Goal: Information Seeking & Learning: Find specific fact

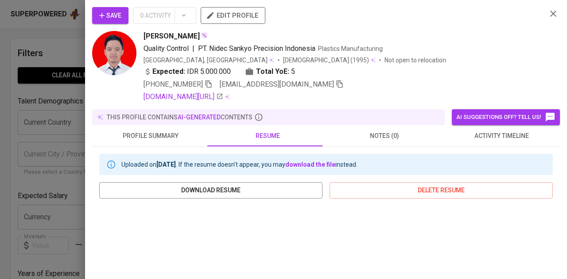
click at [27, 51] on div at bounding box center [283, 139] width 567 height 279
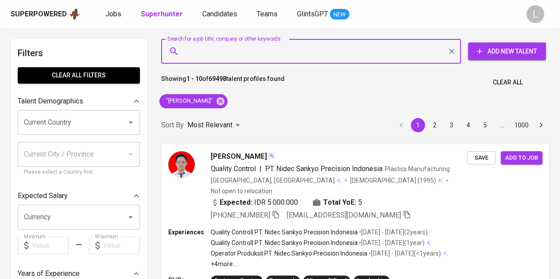
paste input "[EMAIL_ADDRESS][DOMAIN_NAME]"
type input "[EMAIL_ADDRESS][DOMAIN_NAME]"
click at [273, 52] on input "[EMAIL_ADDRESS][DOMAIN_NAME]" at bounding box center [313, 51] width 261 height 17
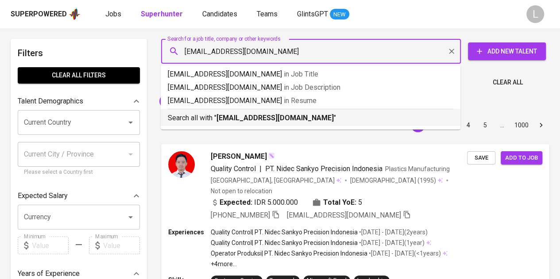
click at [261, 116] on b "[EMAIL_ADDRESS][DOMAIN_NAME]" at bounding box center [275, 118] width 117 height 8
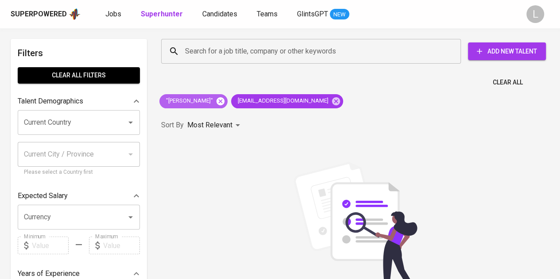
click at [225, 101] on icon at bounding box center [221, 101] width 8 height 8
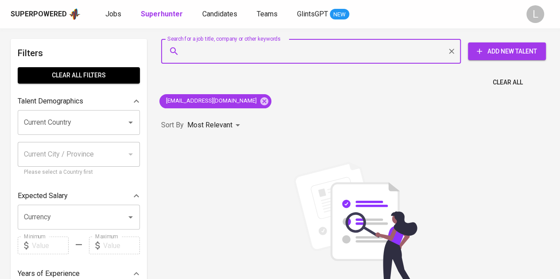
click at [273, 50] on input "Search for a job title, company or other keywords" at bounding box center [313, 51] width 261 height 17
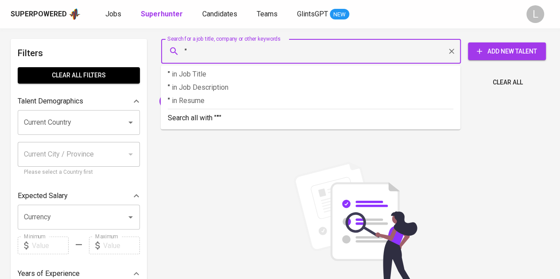
paste input "[PERSON_NAME]"
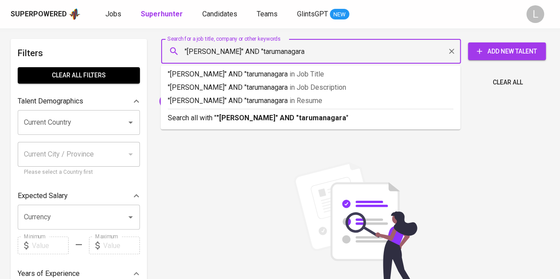
type input ""[PERSON_NAME]" AND "tarumanagara""
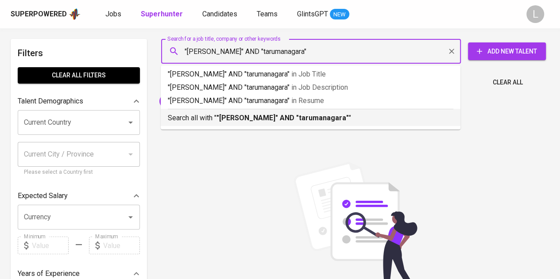
click at [288, 111] on div "Search all with " "[PERSON_NAME]" AND "tarumanagara" "" at bounding box center [311, 116] width 286 height 15
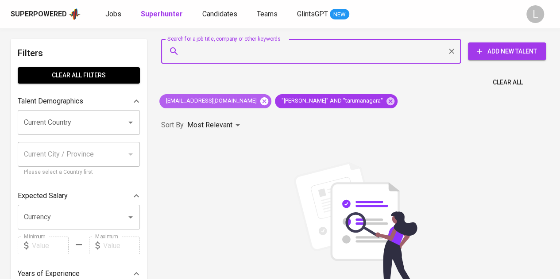
click at [260, 100] on icon at bounding box center [265, 102] width 10 height 10
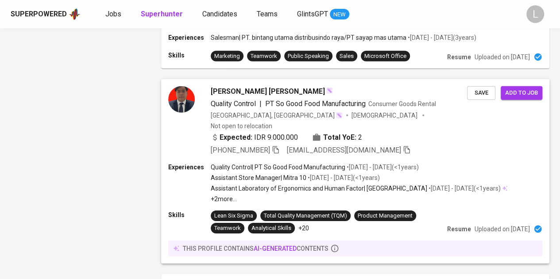
scroll to position [1451, 0]
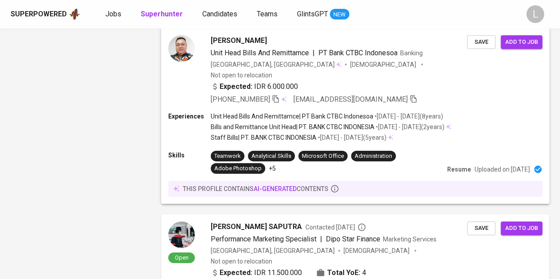
scroll to position [1407, 0]
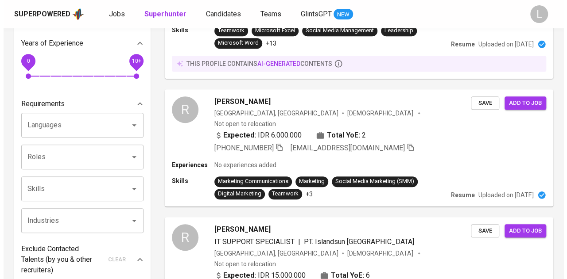
scroll to position [233, 0]
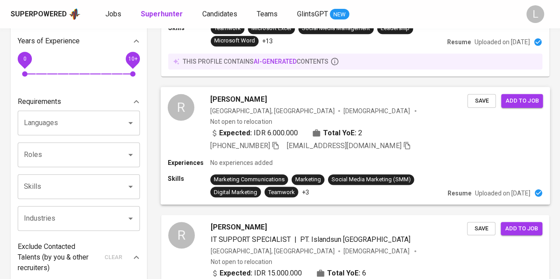
click at [228, 94] on span "[PERSON_NAME]" at bounding box center [238, 99] width 56 height 11
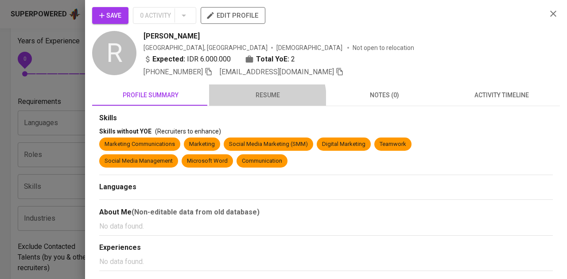
click at [256, 98] on span "resume" at bounding box center [267, 95] width 106 height 11
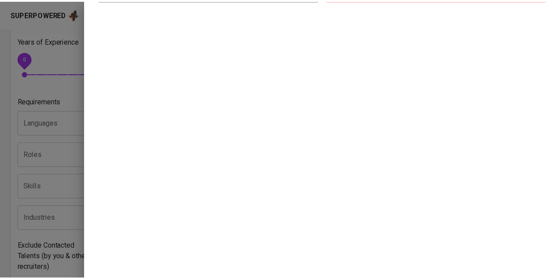
scroll to position [164, 0]
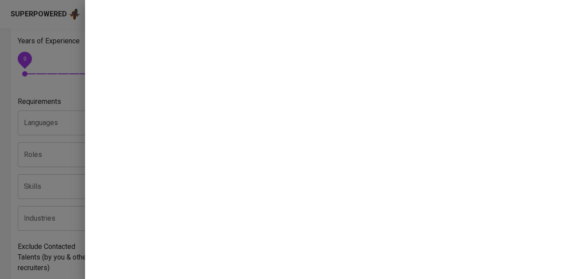
click at [32, 86] on div at bounding box center [283, 139] width 567 height 279
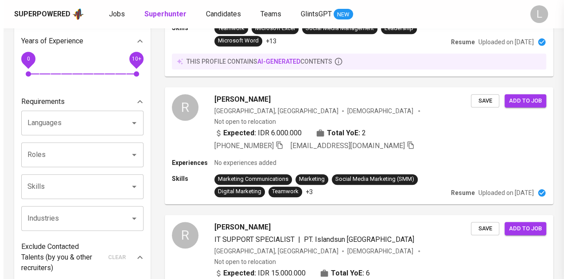
scroll to position [0, 0]
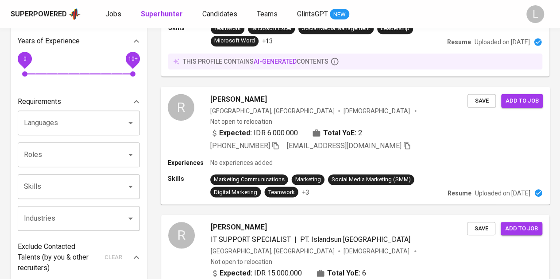
click at [236, 94] on span "[PERSON_NAME]" at bounding box center [238, 99] width 56 height 11
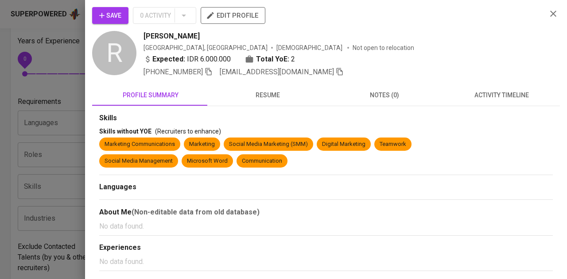
click at [260, 97] on span "resume" at bounding box center [267, 95] width 106 height 11
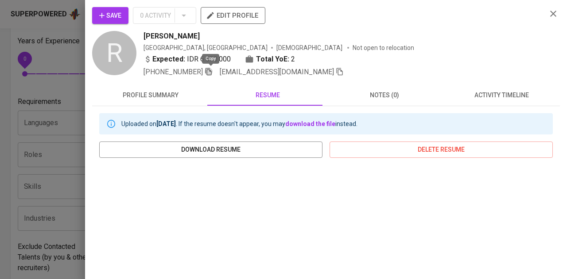
click at [212, 73] on icon "button" at bounding box center [209, 72] width 8 height 8
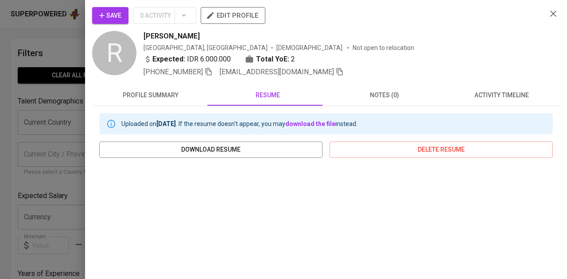
scroll to position [233, 0]
